Goal: Task Accomplishment & Management: Manage account settings

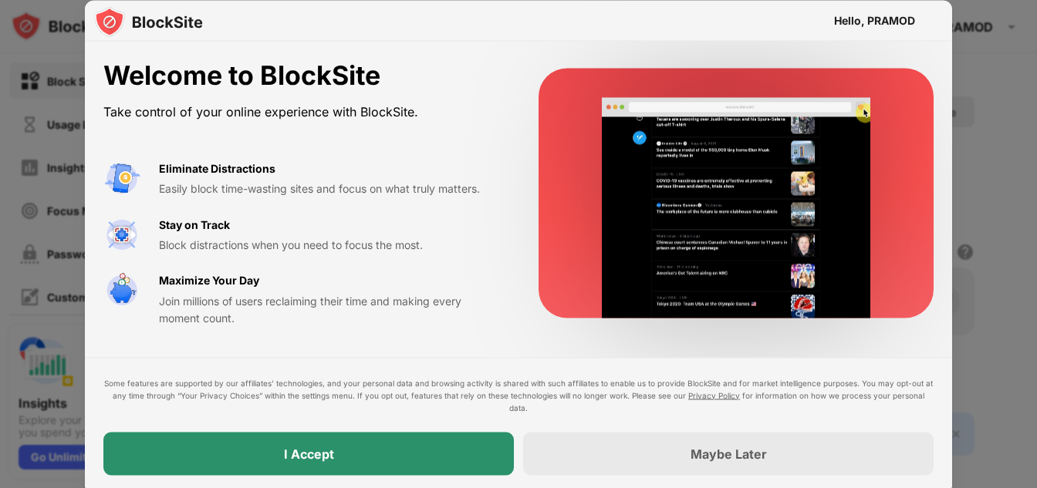
click at [424, 453] on div "I Accept" at bounding box center [308, 453] width 410 height 43
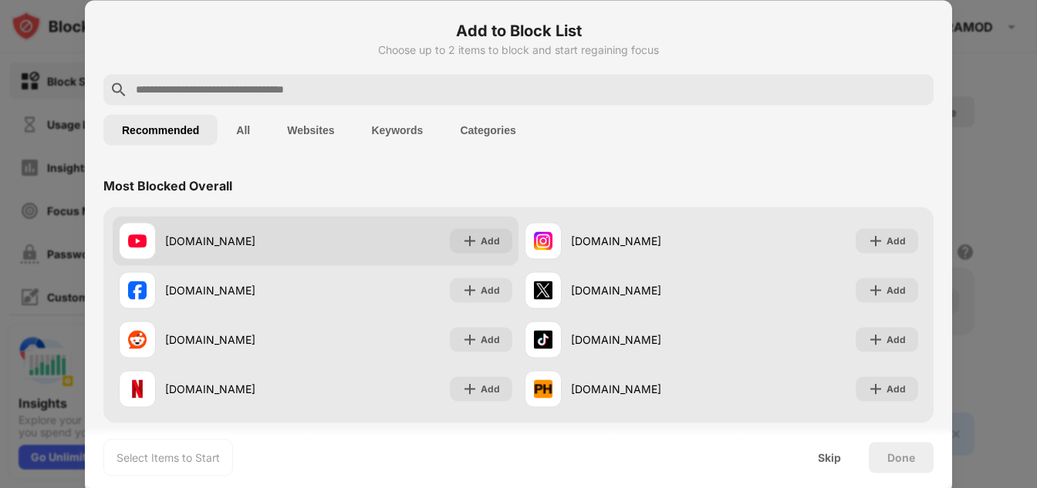
click at [244, 251] on div "[DOMAIN_NAME]" at bounding box center [217, 240] width 197 height 37
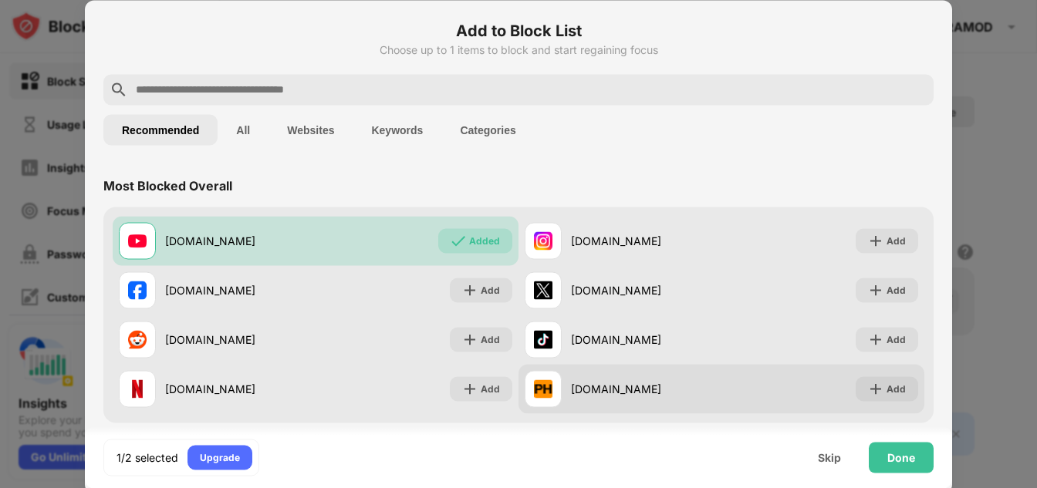
click at [546, 400] on div at bounding box center [543, 388] width 37 height 37
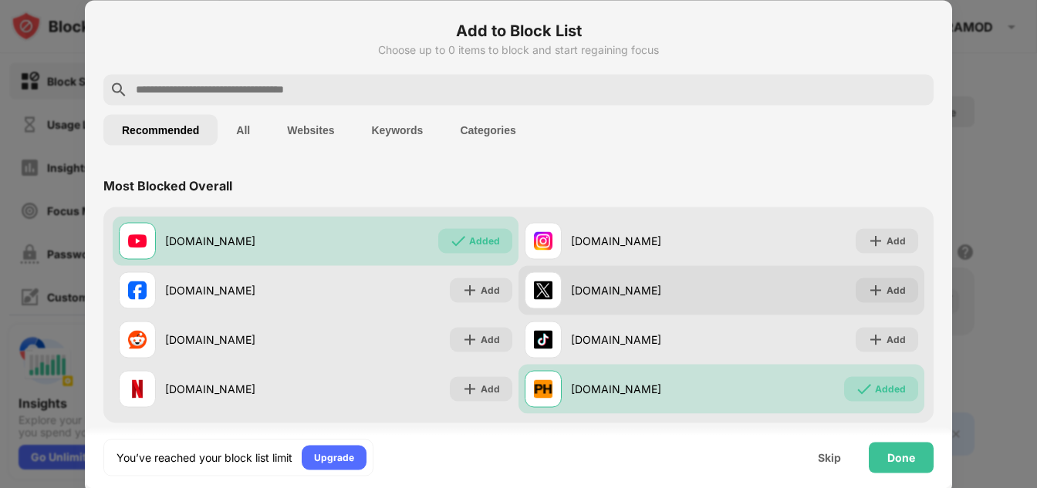
click at [581, 311] on div "[DOMAIN_NAME] Add" at bounding box center [721, 289] width 406 height 49
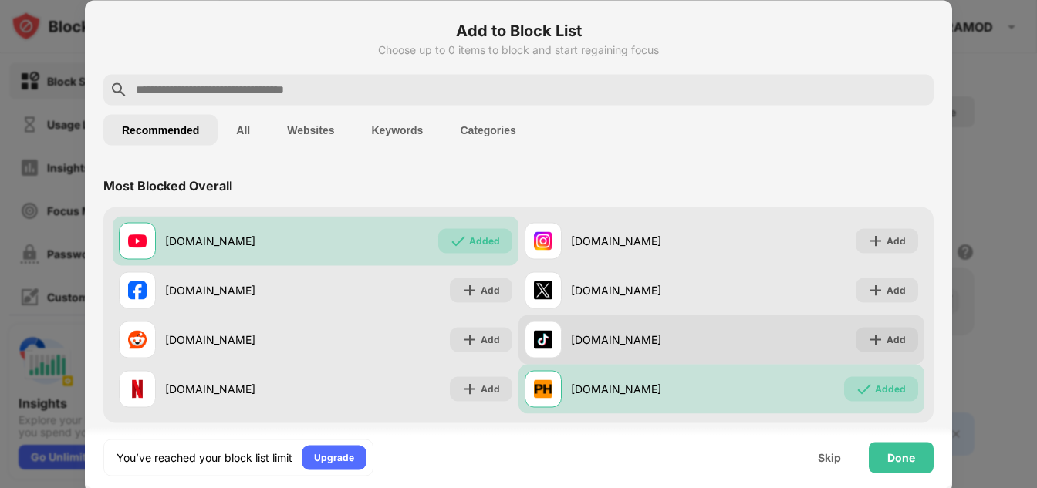
click at [575, 335] on div "[DOMAIN_NAME]" at bounding box center [646, 340] width 150 height 16
click at [551, 345] on div at bounding box center [543, 339] width 37 height 37
click at [868, 337] on img at bounding box center [875, 339] width 15 height 15
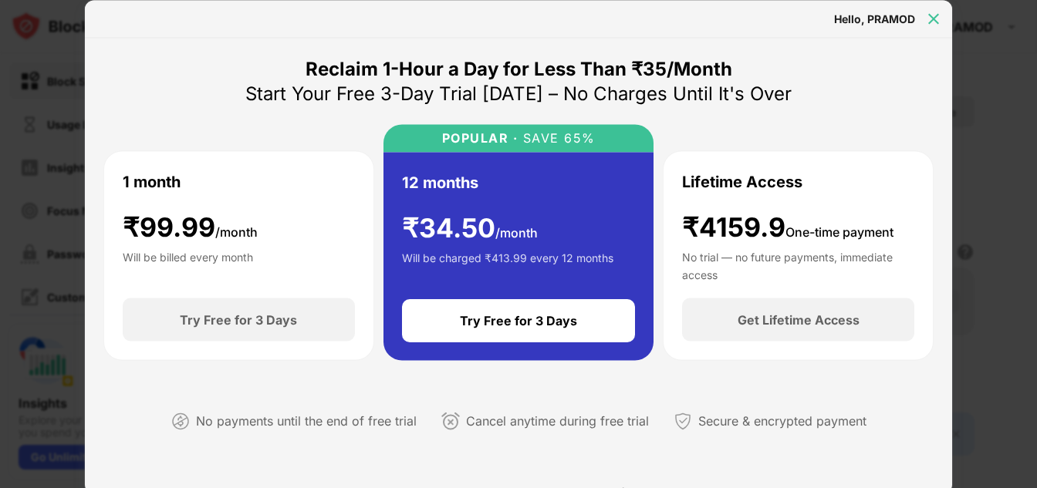
click at [927, 15] on img at bounding box center [933, 18] width 15 height 15
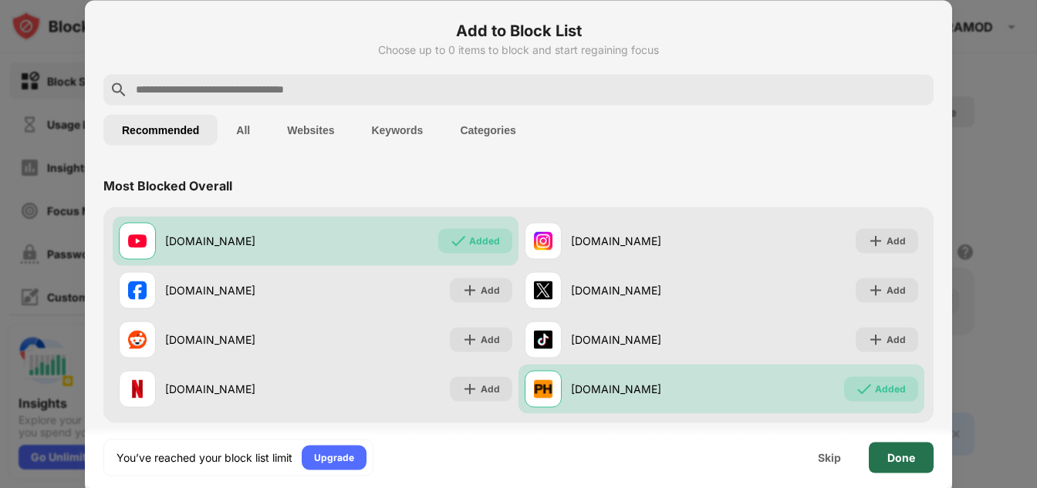
click at [889, 454] on div "Done" at bounding box center [901, 457] width 28 height 12
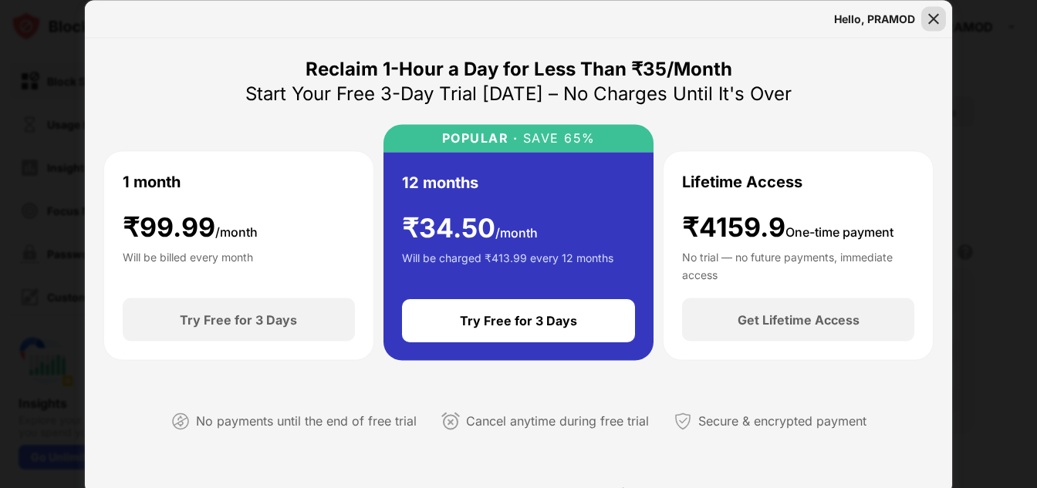
click at [930, 17] on img at bounding box center [933, 18] width 15 height 15
